Goal: Communication & Community: Answer question/provide support

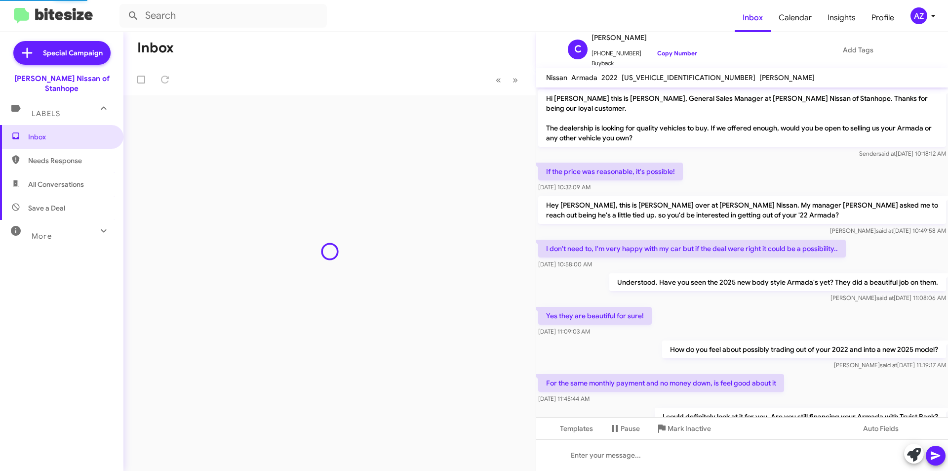
scroll to position [461, 0]
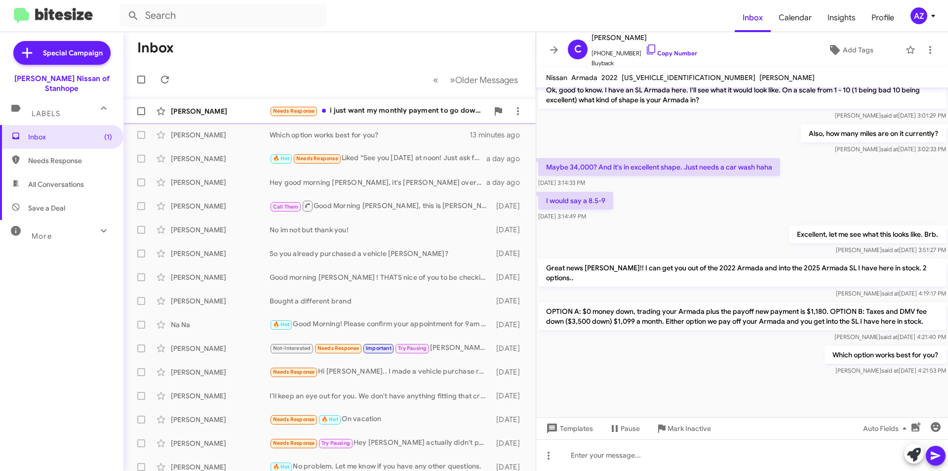
click at [231, 107] on div "[PERSON_NAME]" at bounding box center [220, 111] width 99 height 10
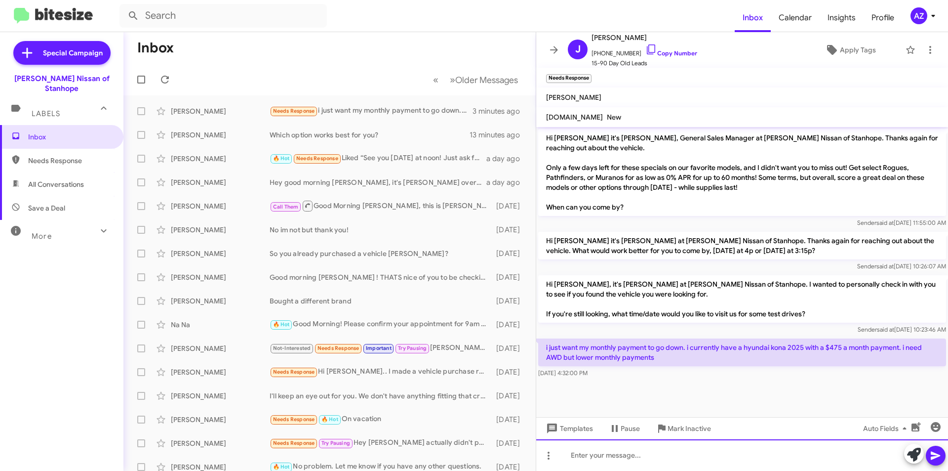
click at [657, 457] on div at bounding box center [742, 455] width 412 height 32
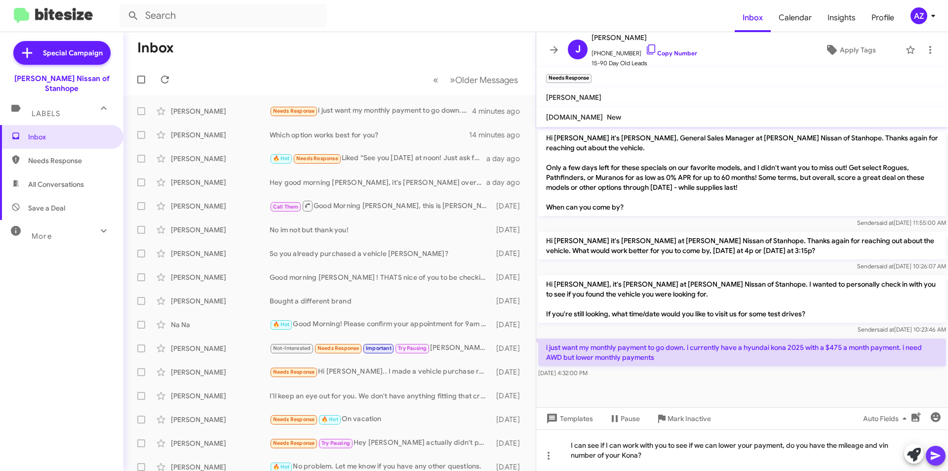
click at [938, 460] on icon at bounding box center [936, 456] width 12 height 12
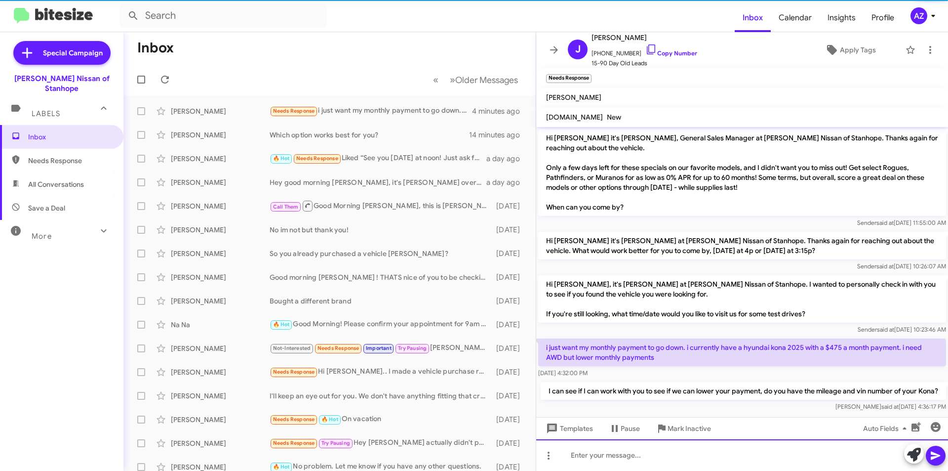
scroll to position [19, 0]
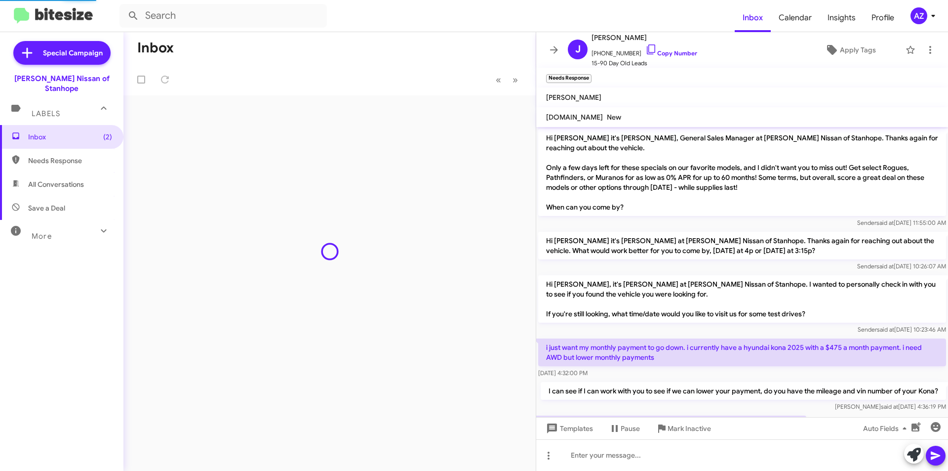
scroll to position [35, 0]
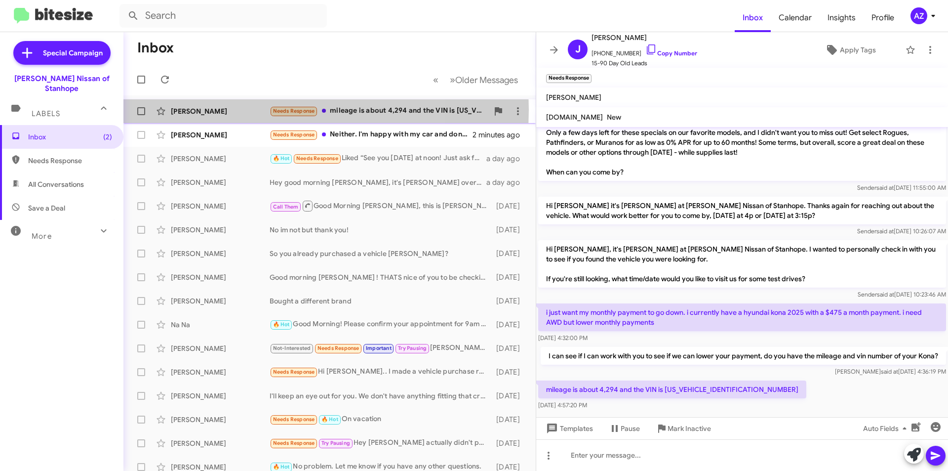
click at [236, 110] on div "[PERSON_NAME]" at bounding box center [220, 111] width 99 height 10
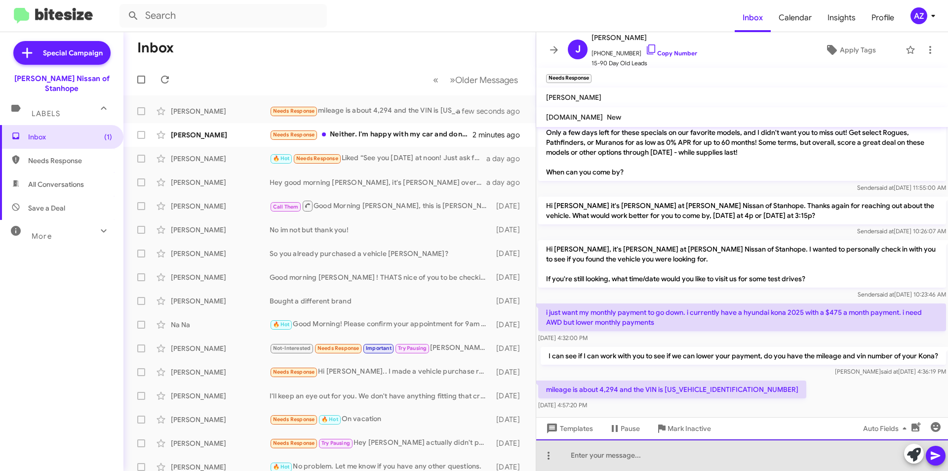
click at [738, 466] on div at bounding box center [742, 455] width 412 height 32
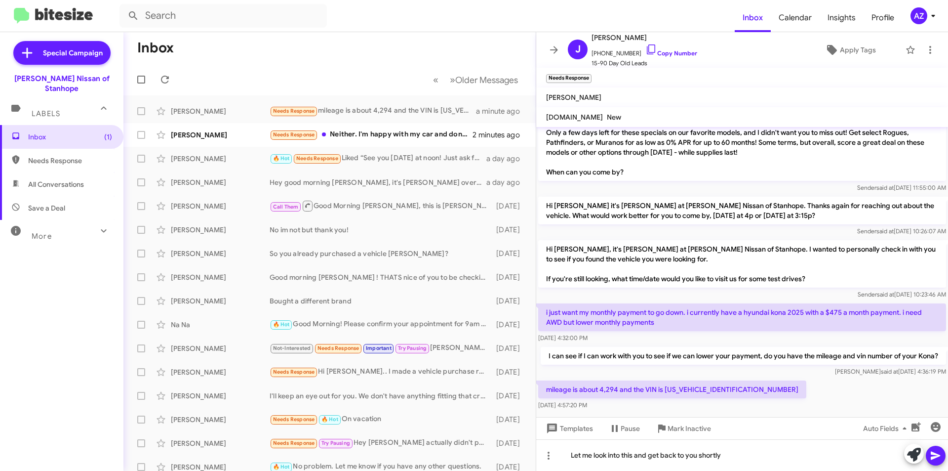
click at [940, 455] on icon at bounding box center [935, 455] width 9 height 8
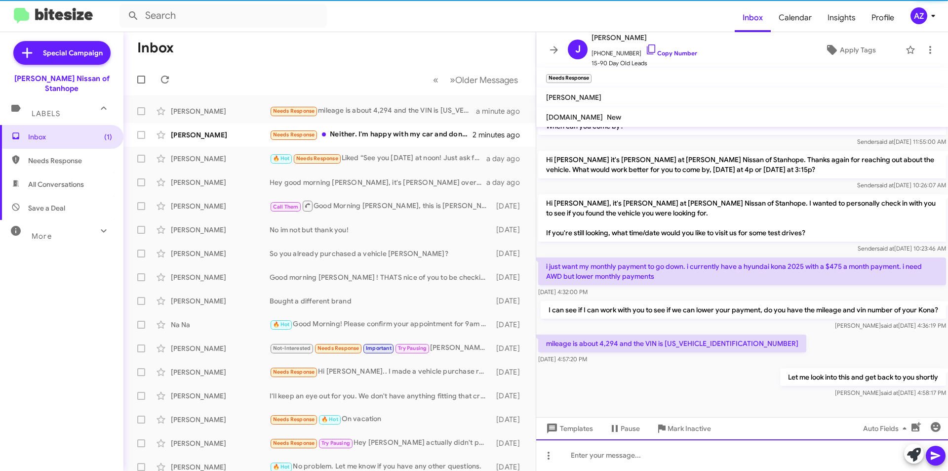
scroll to position [91, 0]
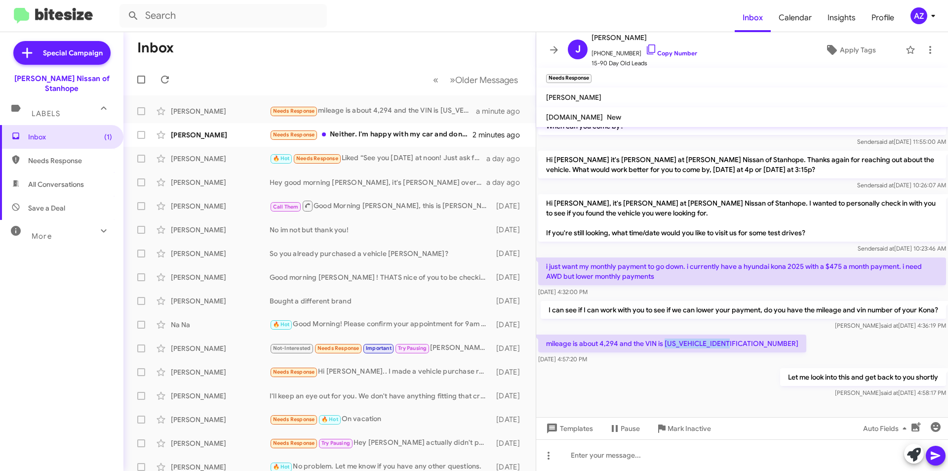
drag, startPoint x: 743, startPoint y: 345, endPoint x: 665, endPoint y: 343, distance: 78.6
click at [665, 343] on p "mileage is about 4,294 and the VIN is [US_VEHICLE_IDENTIFICATION_NUMBER]" at bounding box center [672, 343] width 268 height 18
copy p "KM8HBCAB0SU258072"
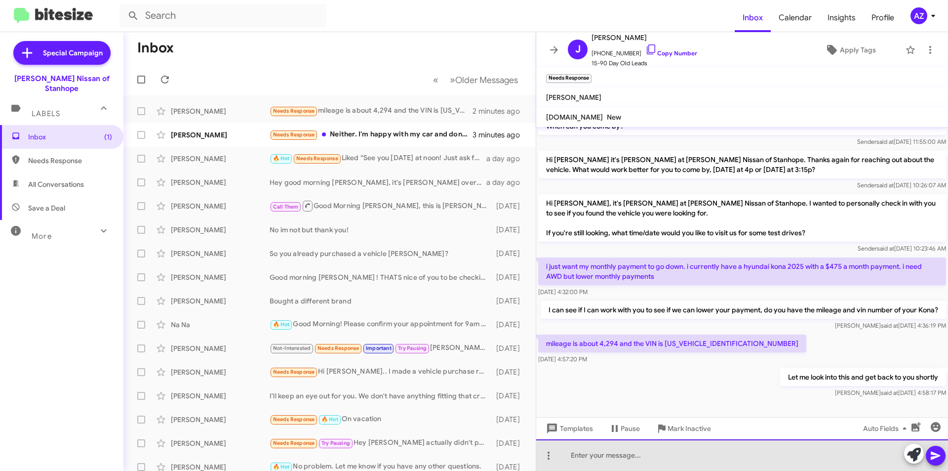
click at [696, 461] on div at bounding box center [742, 455] width 412 height 32
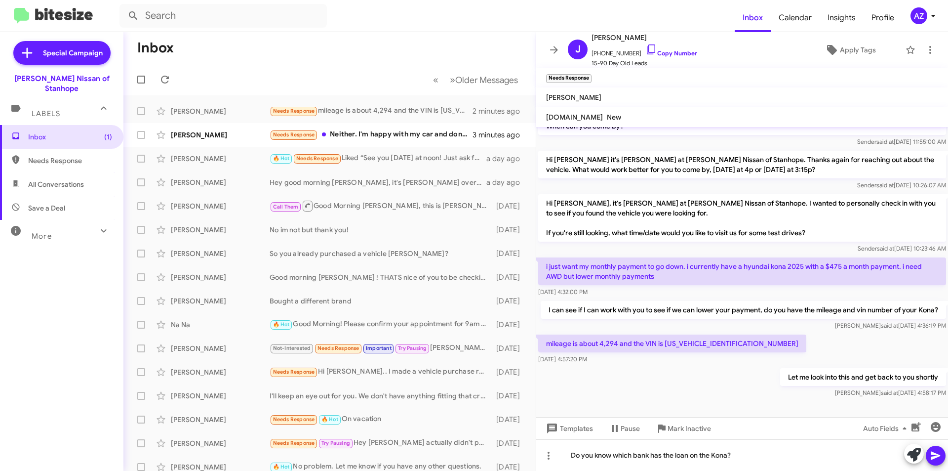
click at [935, 454] on icon at bounding box center [935, 455] width 9 height 8
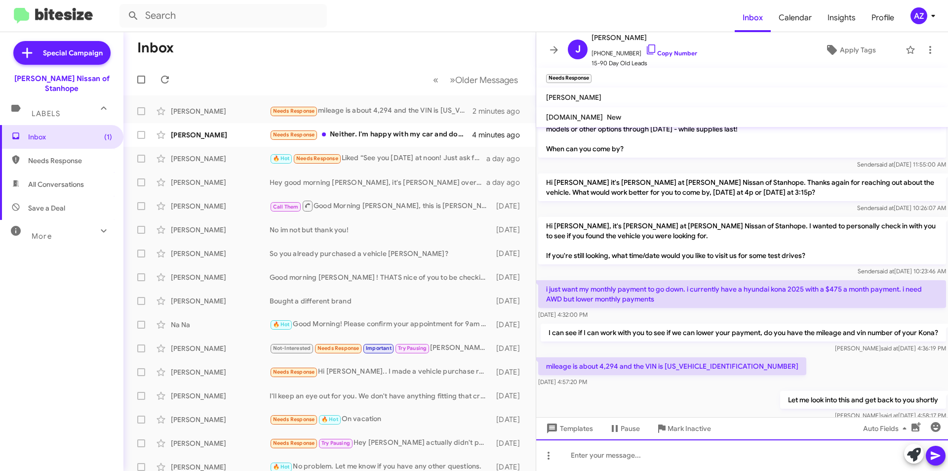
scroll to position [127, 0]
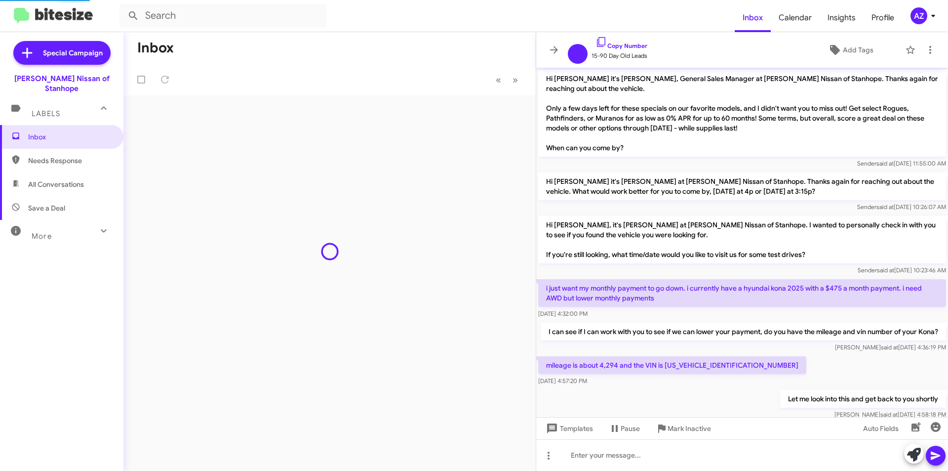
scroll to position [68, 0]
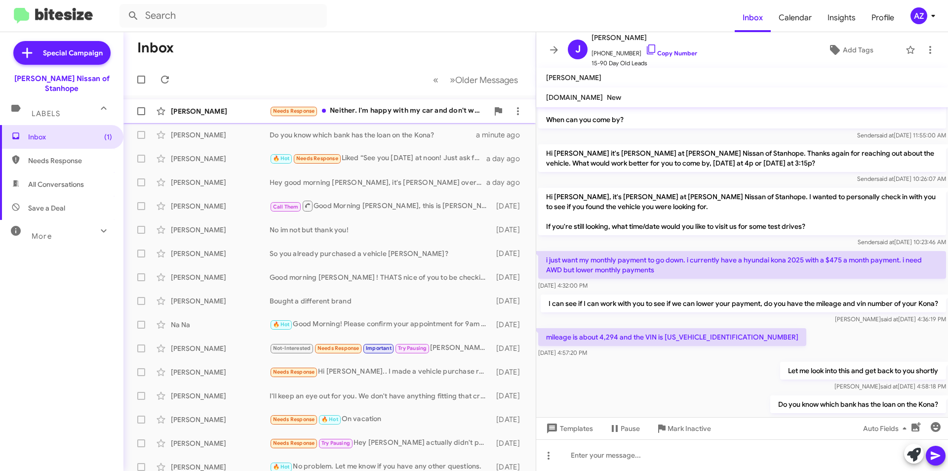
click at [233, 114] on div "[PERSON_NAME]" at bounding box center [220, 111] width 99 height 10
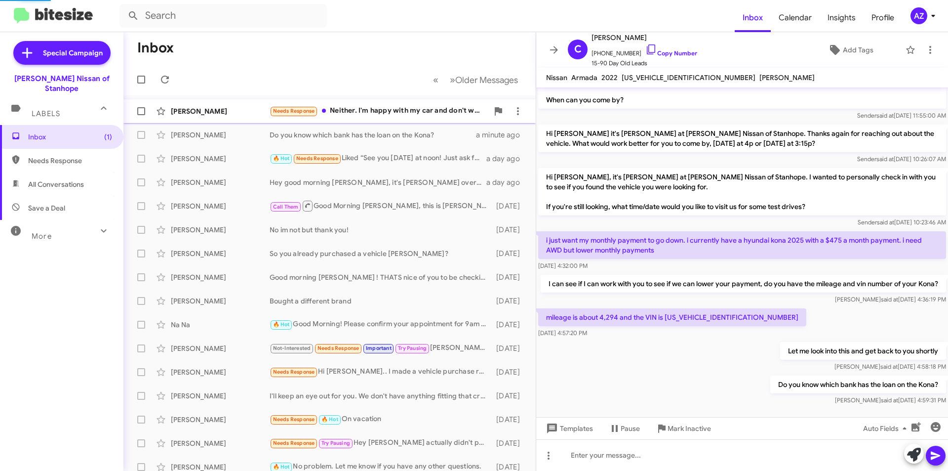
scroll to position [186, 0]
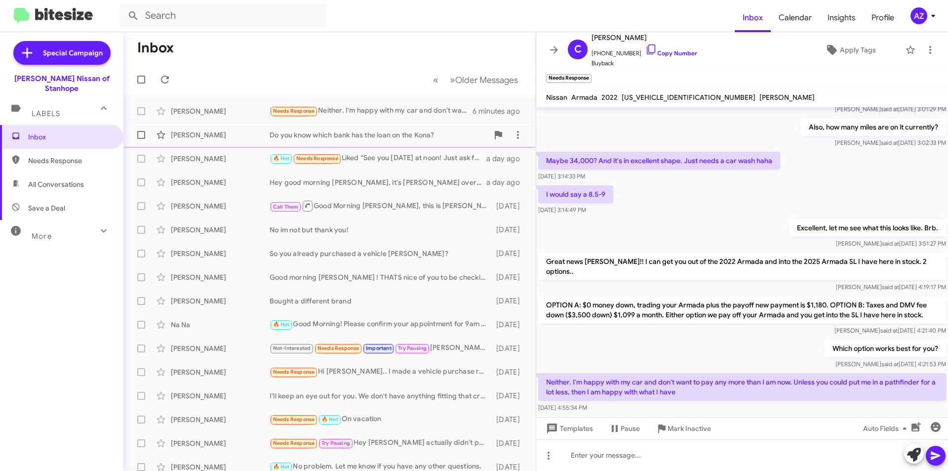
click at [195, 133] on div "[PERSON_NAME]" at bounding box center [220, 135] width 99 height 10
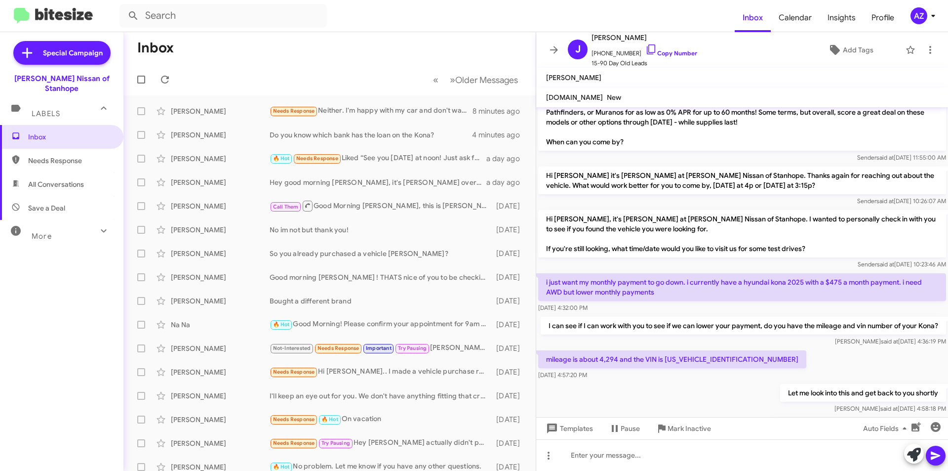
scroll to position [107, 0]
